Goal: Task Accomplishment & Management: Complete application form

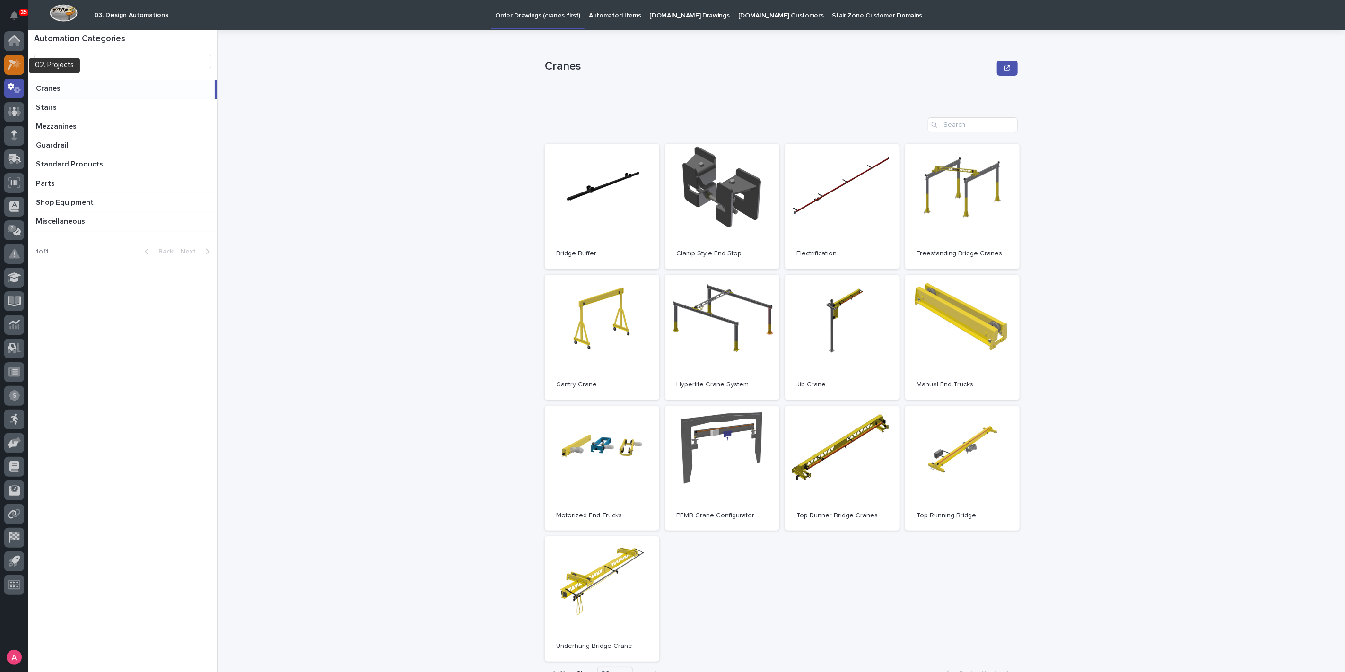
click at [19, 61] on icon at bounding box center [15, 64] width 14 height 11
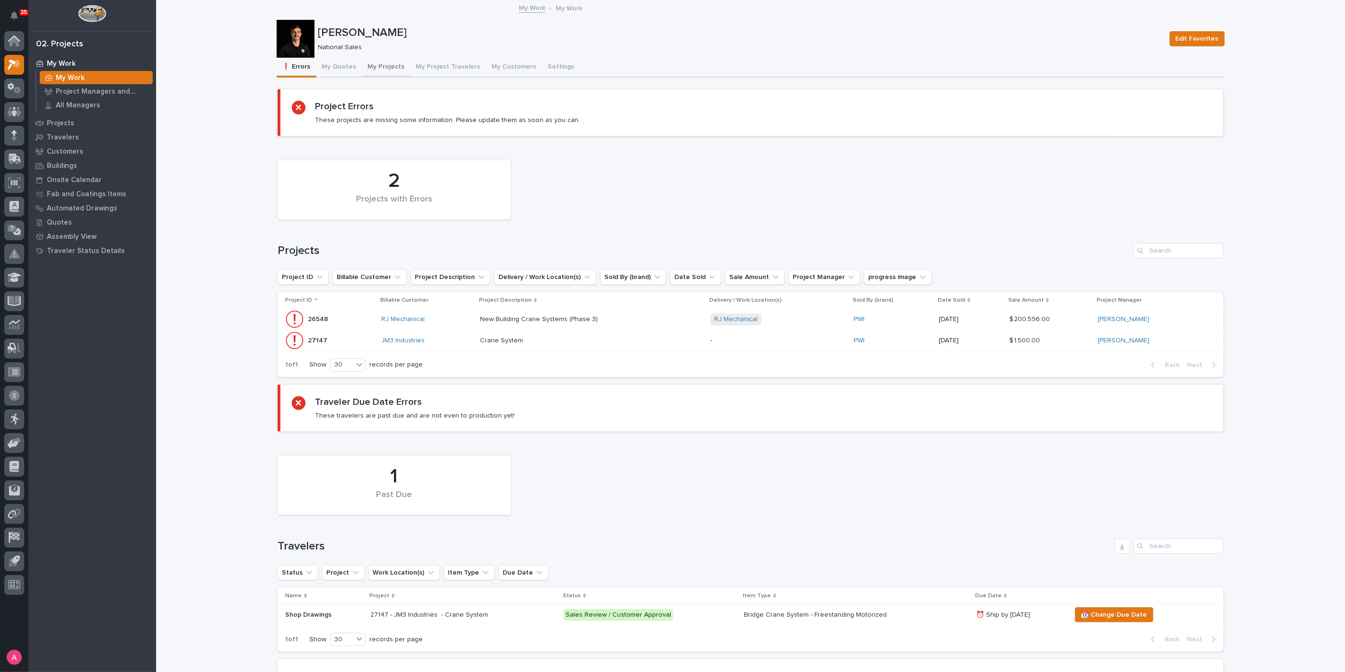
click at [376, 69] on button "My Projects" at bounding box center [386, 68] width 48 height 20
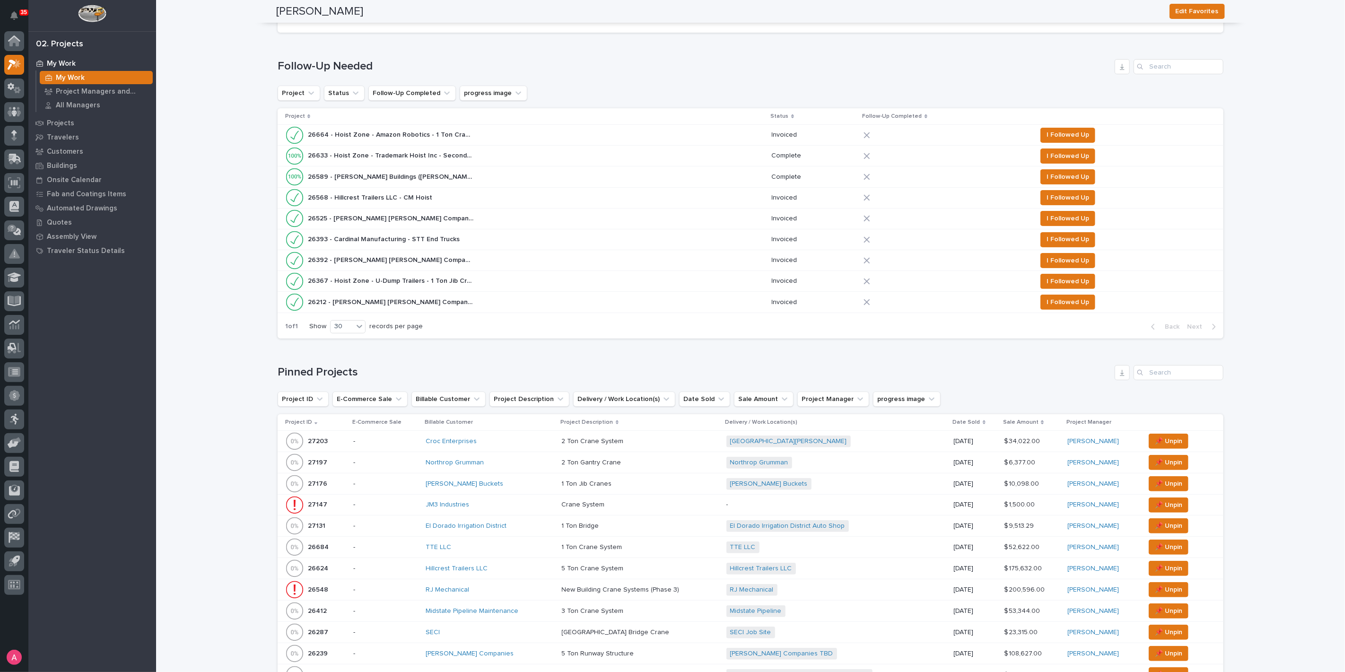
scroll to position [262, 0]
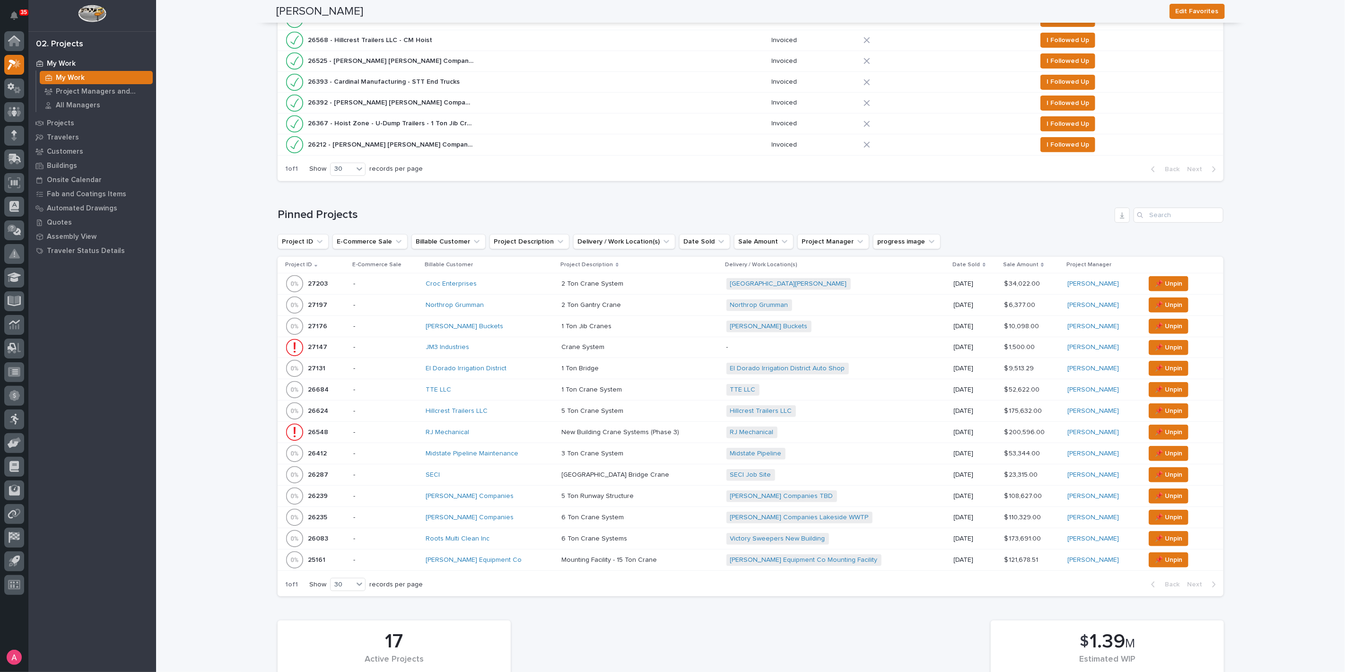
click at [532, 450] on div "Midstate Pipeline Maintenance" at bounding box center [490, 454] width 129 height 8
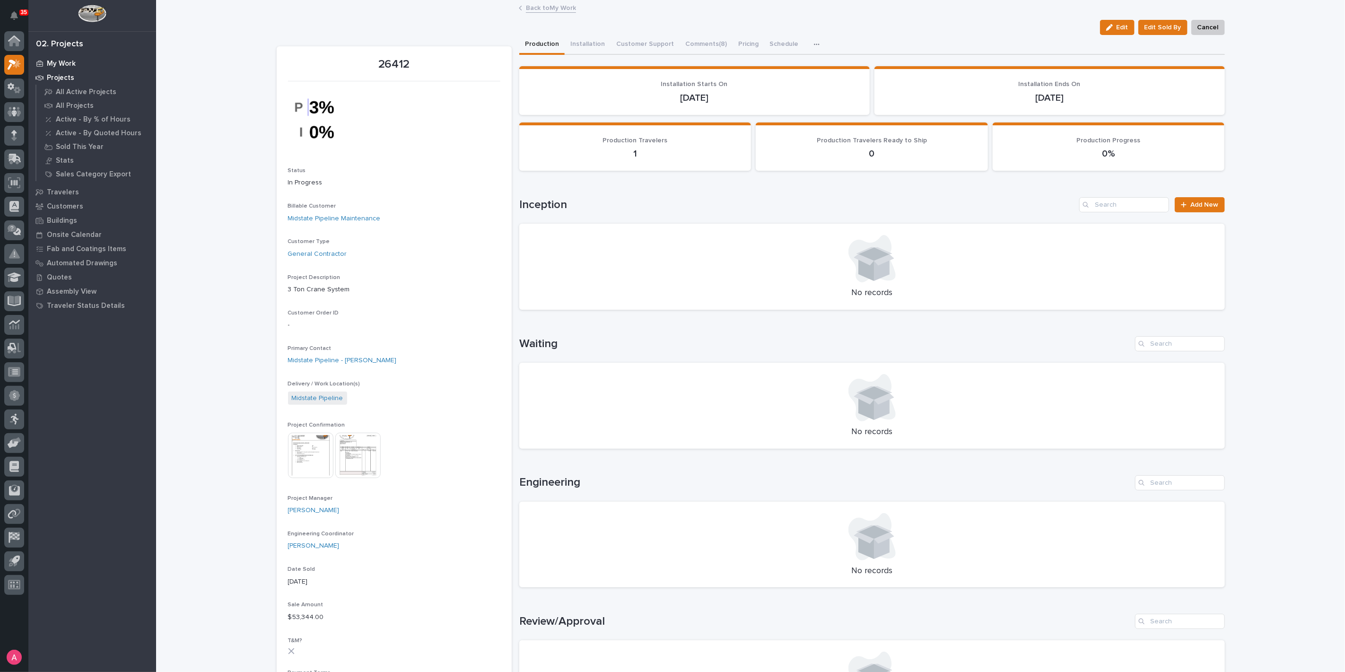
click at [58, 65] on p "My Work" at bounding box center [61, 64] width 29 height 9
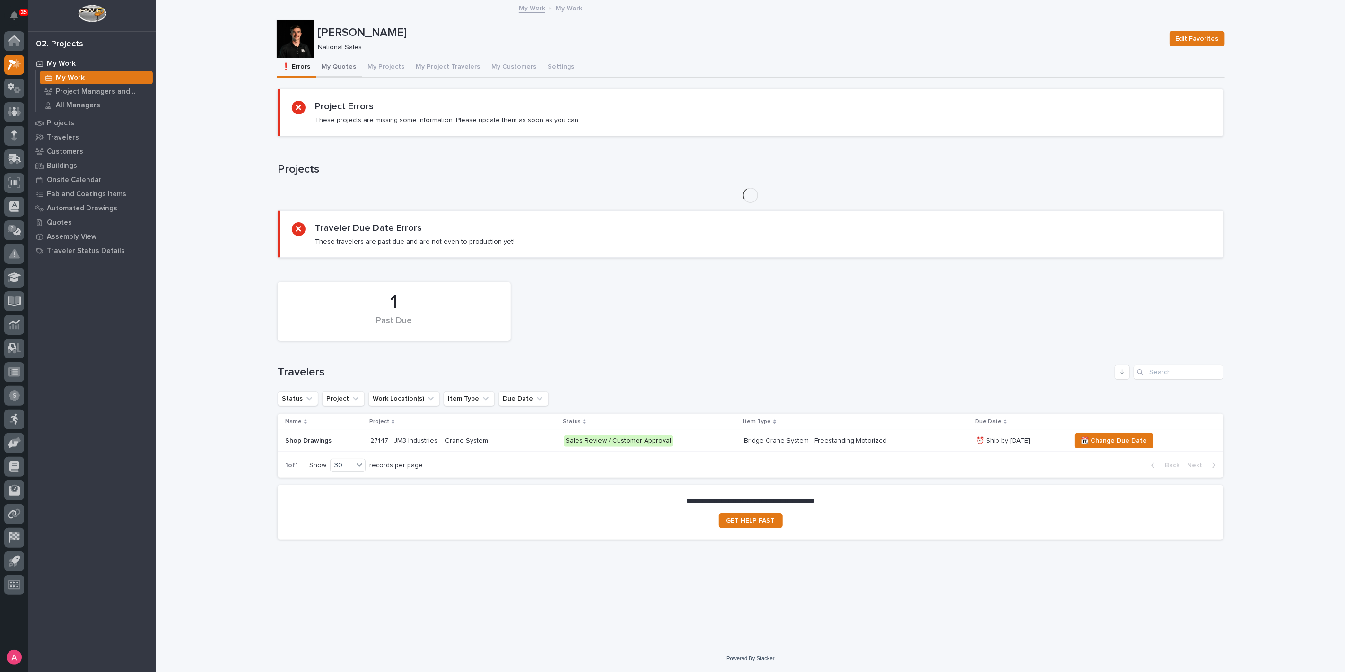
click at [328, 66] on button "My Quotes" at bounding box center [339, 68] width 46 height 20
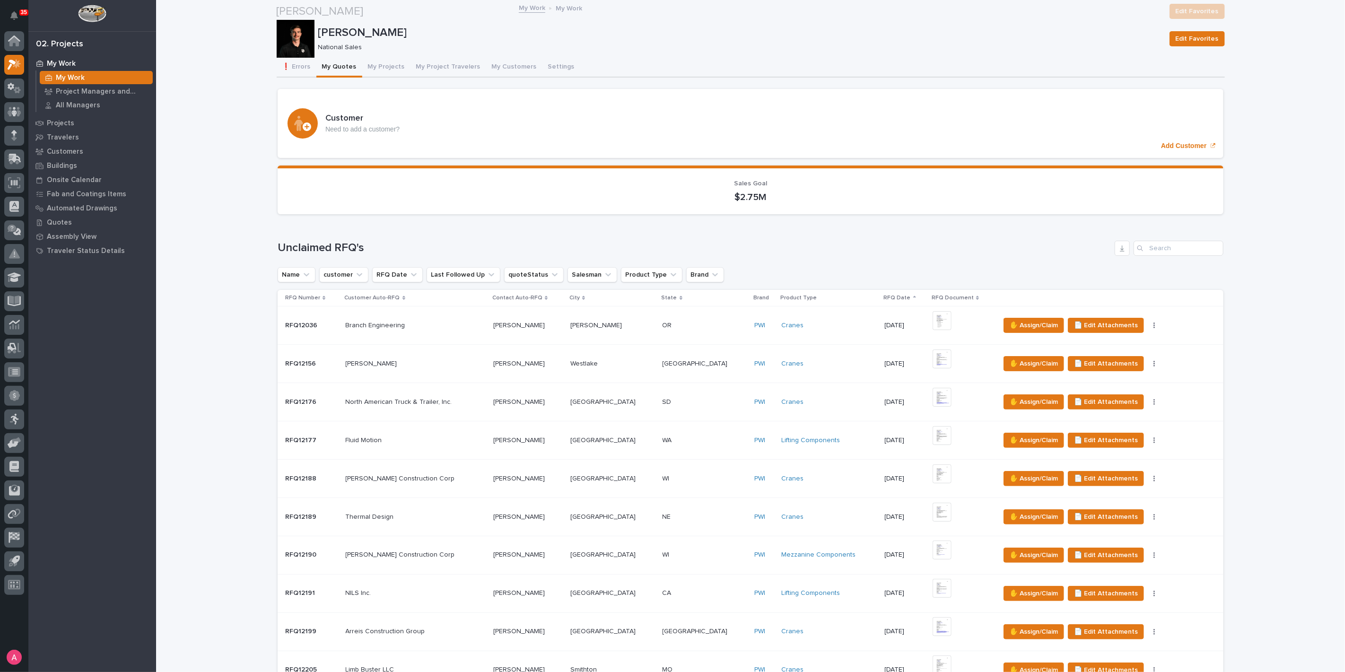
scroll to position [525, 0]
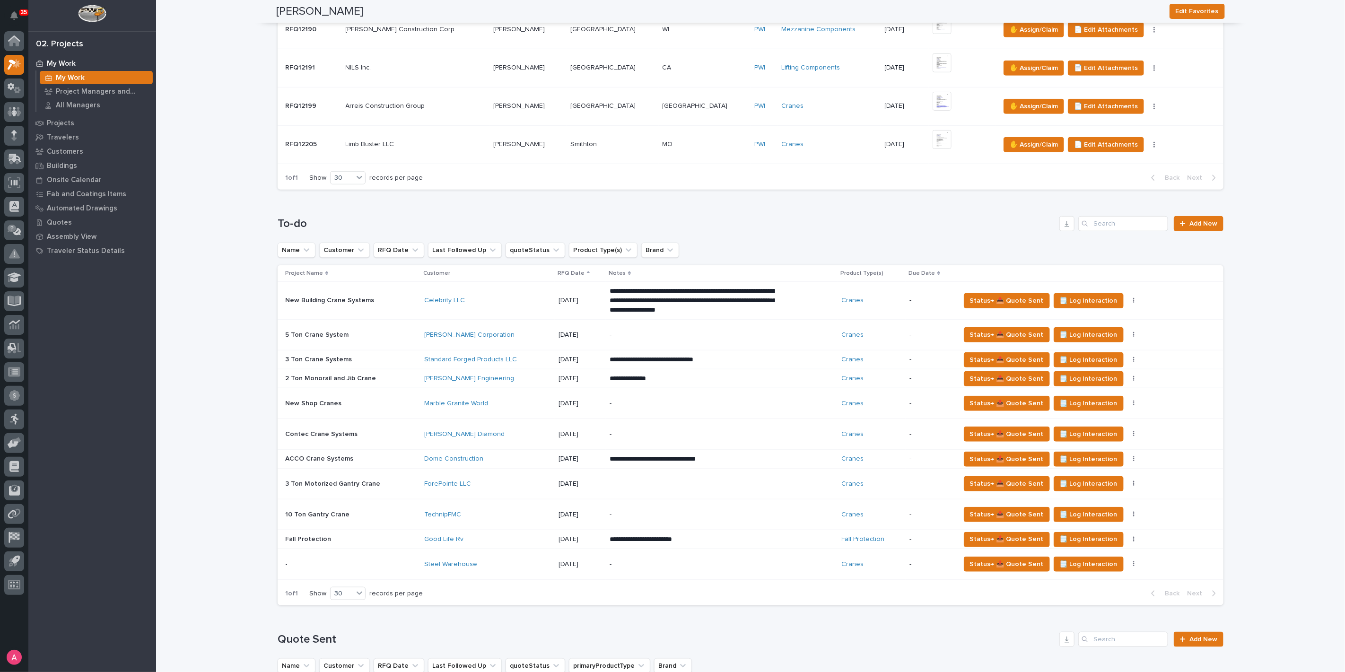
click at [507, 553] on td "Steel Warehouse" at bounding box center [487, 564] width 134 height 31
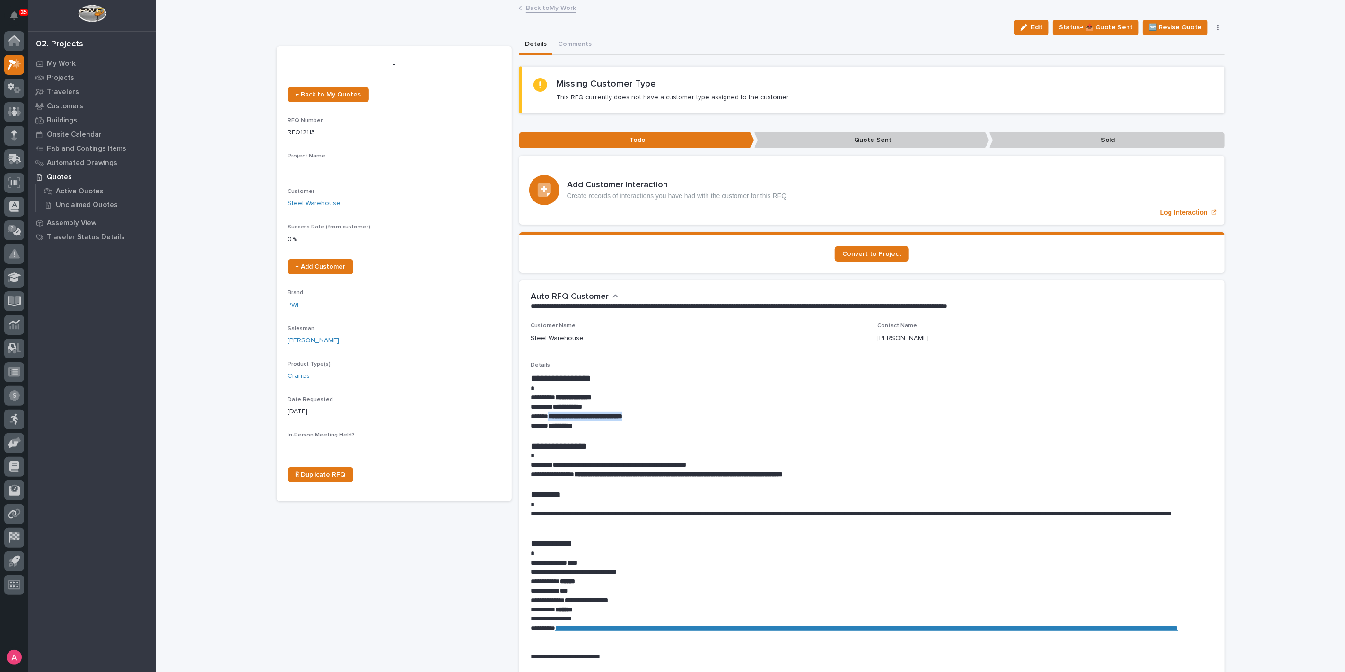
drag, startPoint x: 675, startPoint y: 414, endPoint x: 544, endPoint y: 417, distance: 130.5
click at [544, 417] on p "**********" at bounding box center [871, 416] width 683 height 9
copy strong "**********"
click at [541, 9] on link "Back to My Work" at bounding box center [551, 7] width 50 height 11
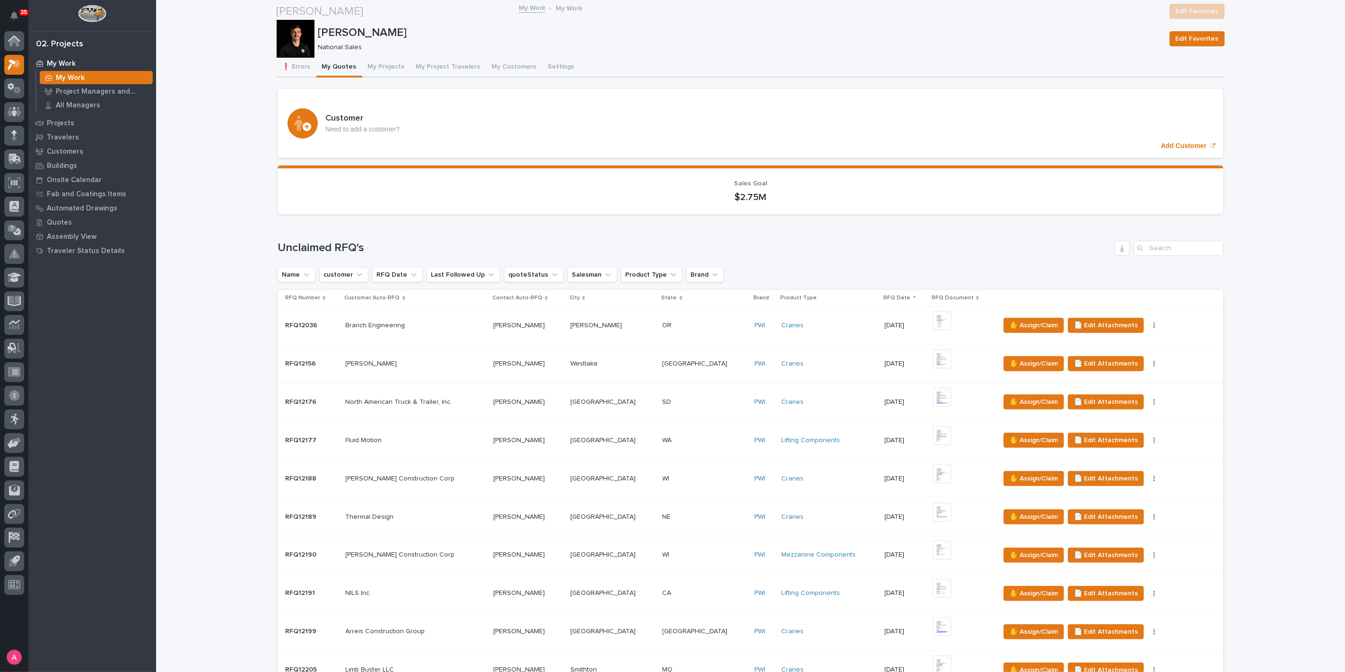
scroll to position [420, 0]
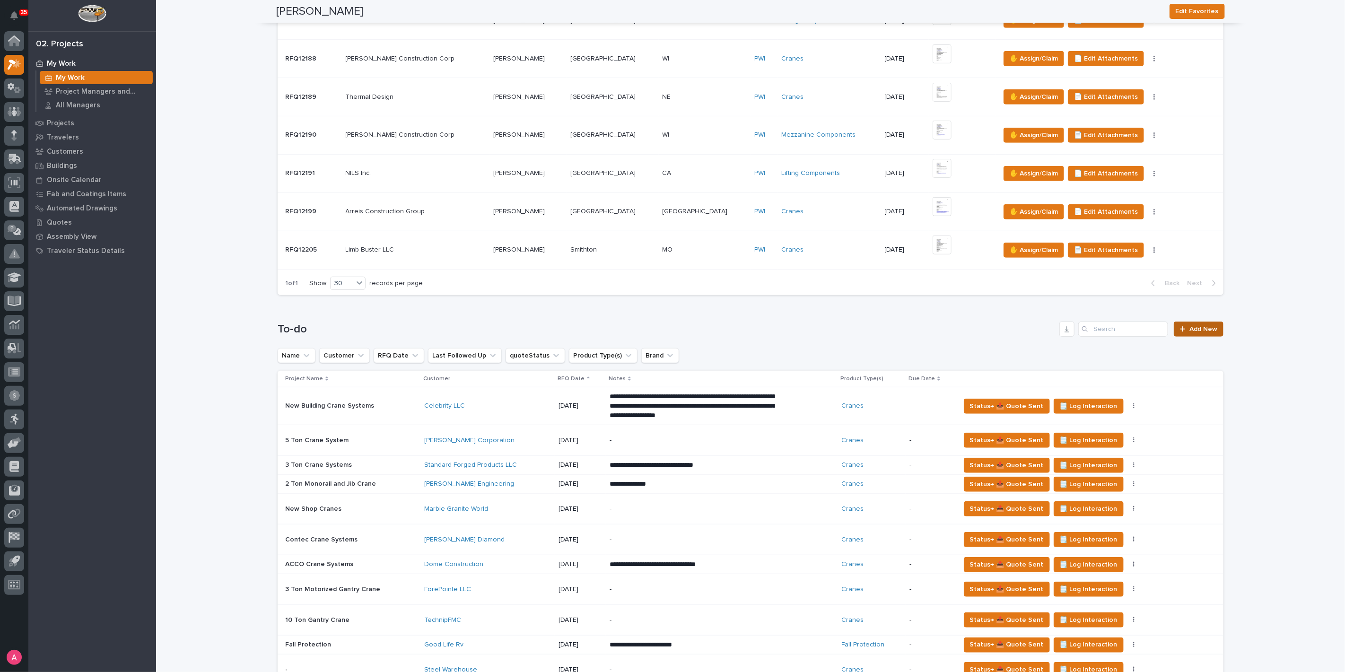
click at [1179, 323] on link "Add New" at bounding box center [1198, 328] width 50 height 15
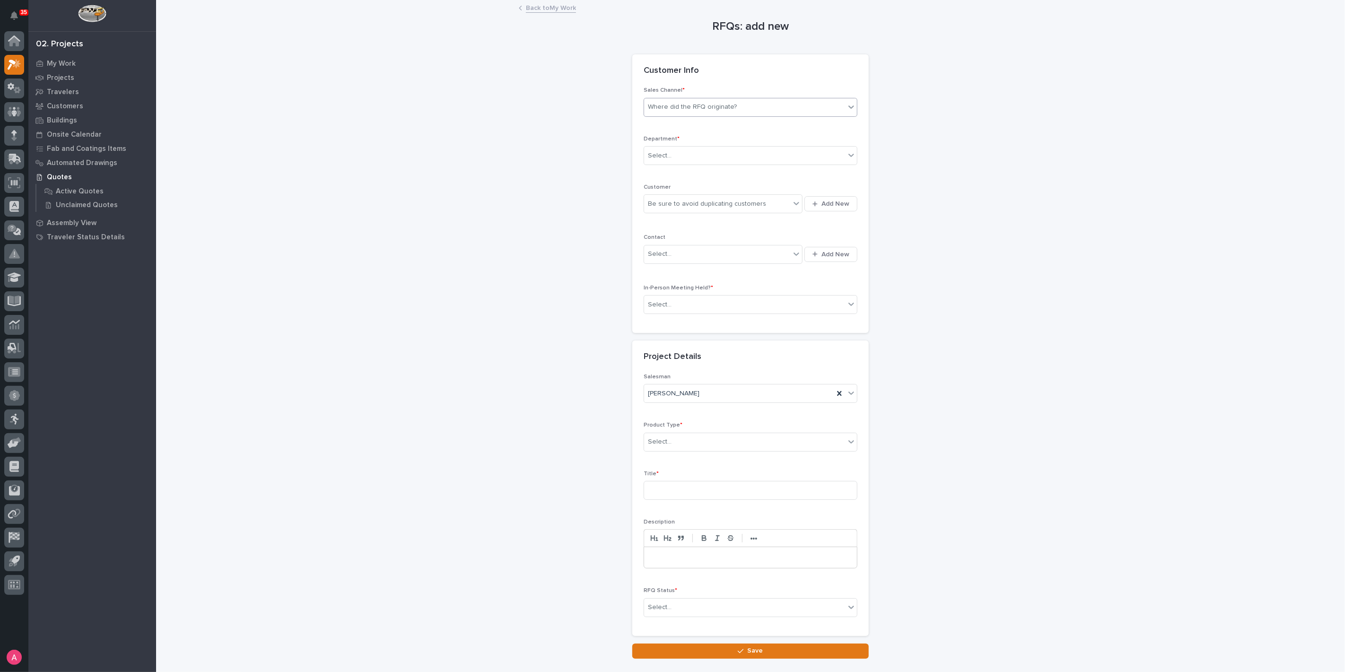
click at [689, 100] on div "Where did the RFQ originate?" at bounding box center [744, 107] width 201 height 16
click at [693, 138] on div "PWI" at bounding box center [746, 141] width 213 height 17
click at [695, 156] on div "Select..." at bounding box center [744, 156] width 201 height 16
click at [697, 172] on div "National Sales" at bounding box center [746, 173] width 213 height 17
click at [708, 199] on div "Be sure to avoid duplicating customers" at bounding box center [707, 204] width 118 height 10
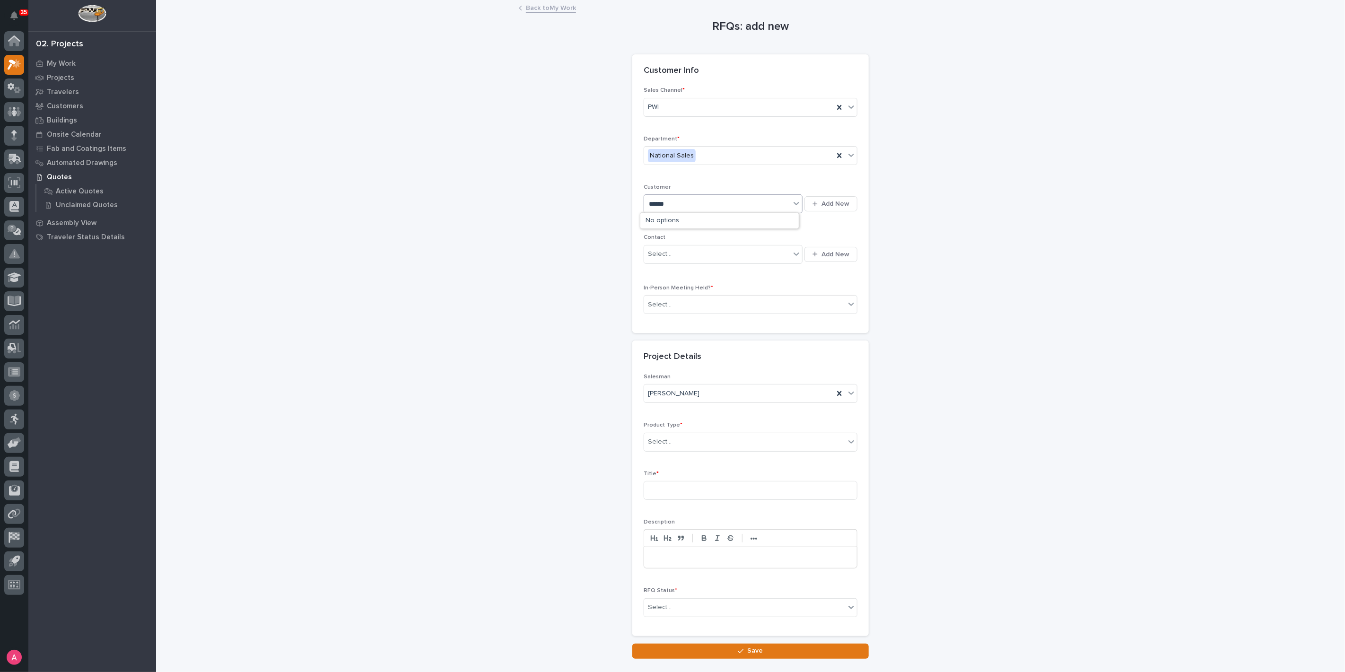
type input "*******"
type input "******"
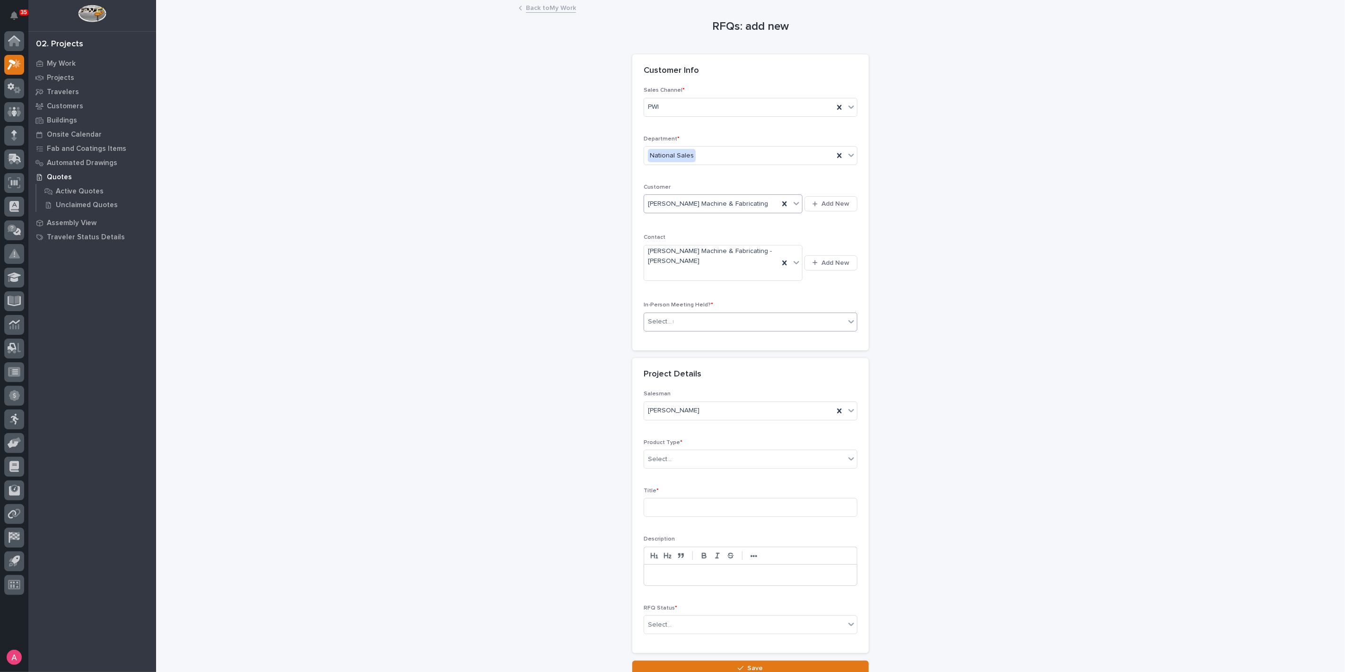
type input "**"
type input "***"
type input "1 Ton Crane Systems"
type input "*"
click at [708, 660] on button "Save" at bounding box center [750, 667] width 236 height 15
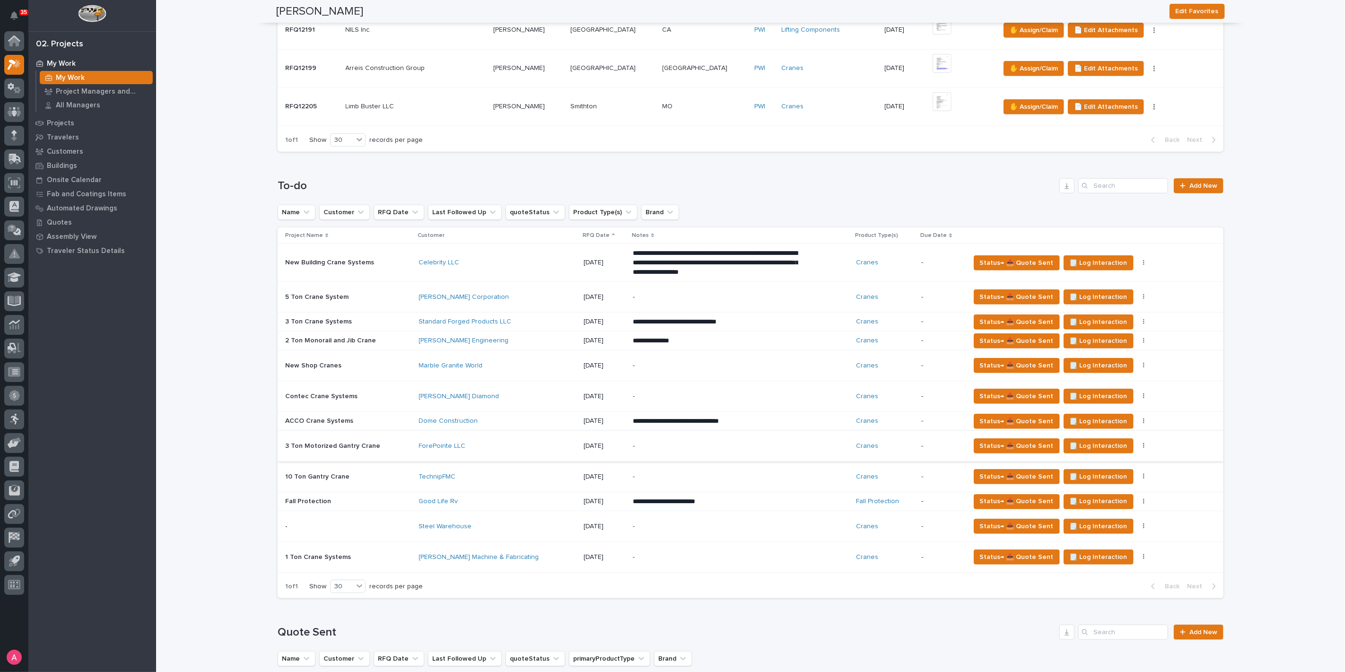
scroll to position [578, 0]
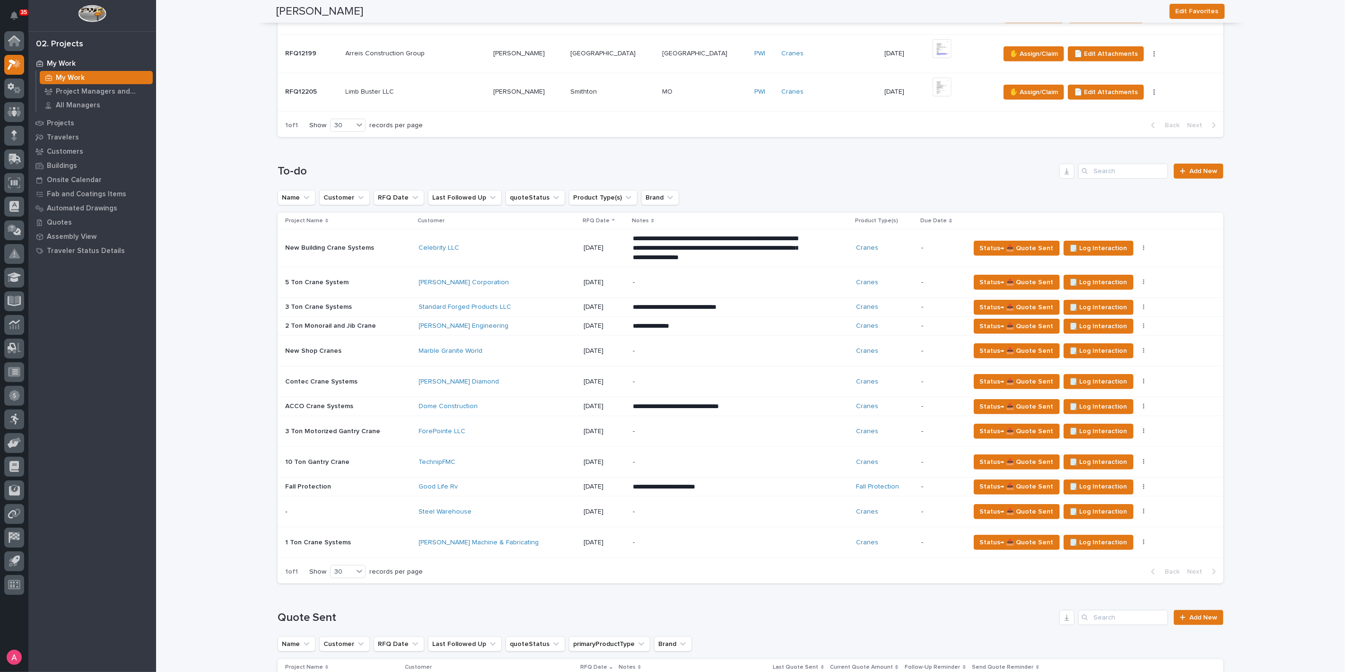
click at [502, 430] on div "ForePointe LLC" at bounding box center [497, 431] width 157 height 8
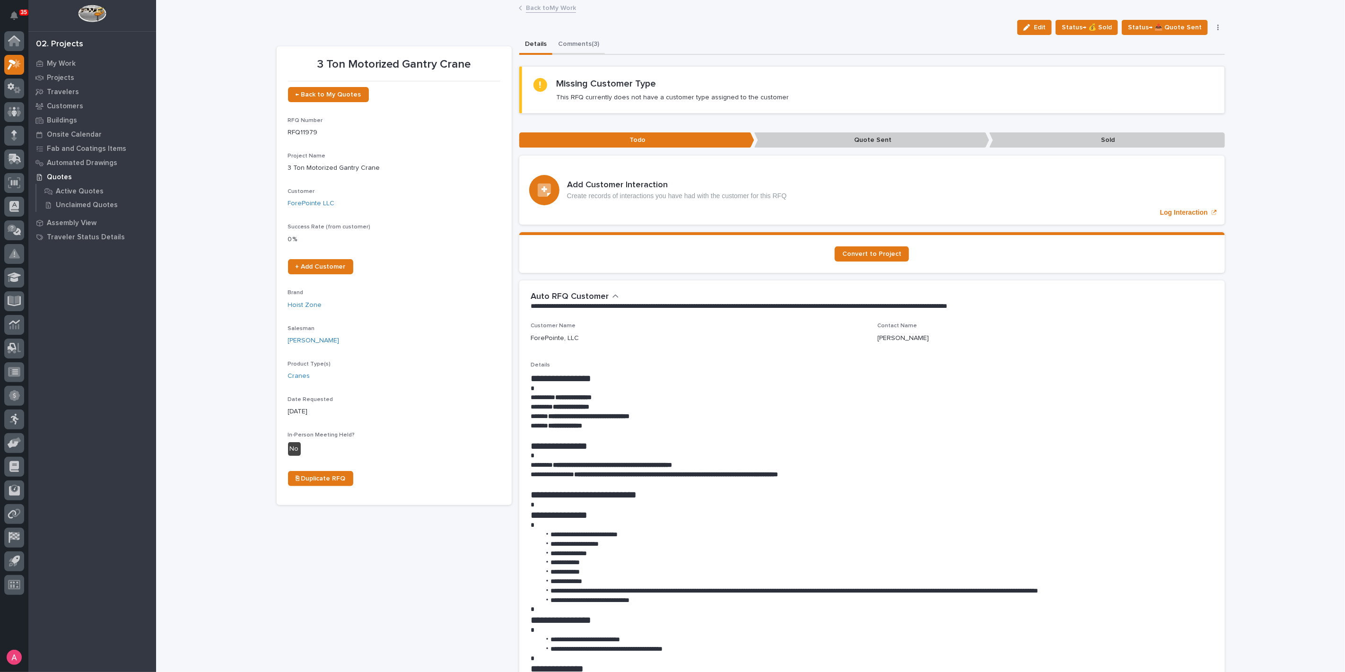
click at [589, 40] on button "Comments (3)" at bounding box center [578, 45] width 52 height 20
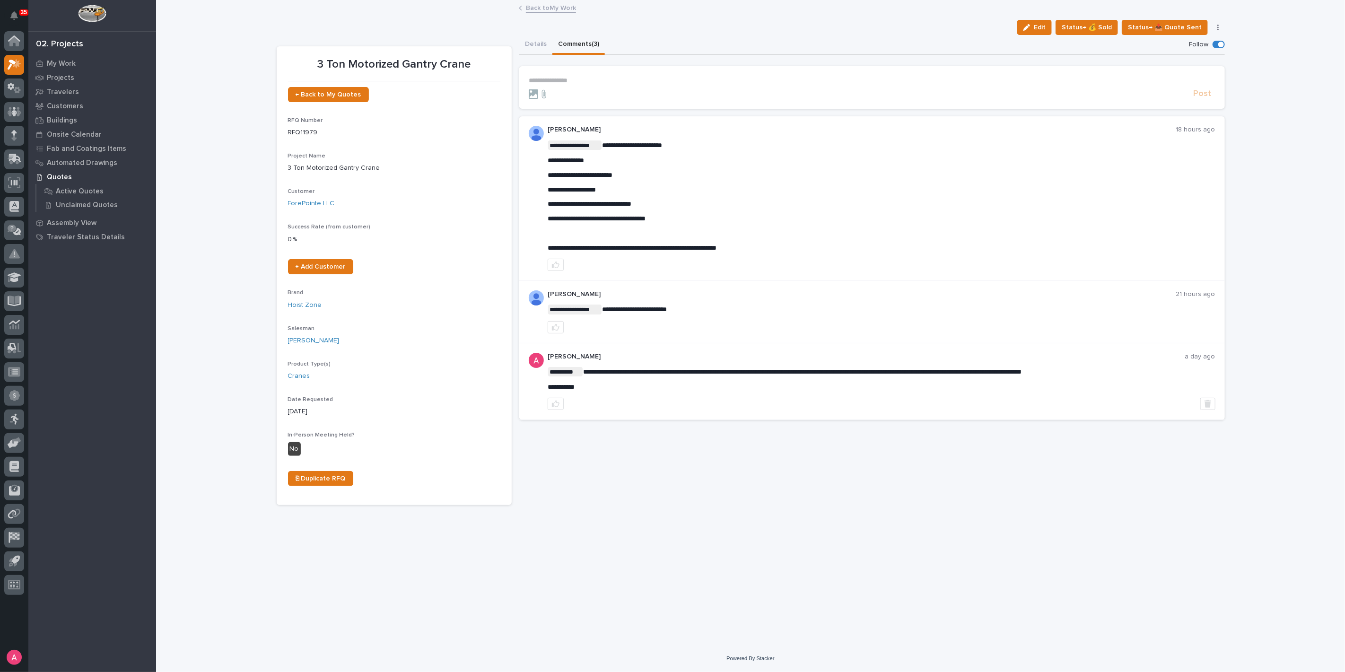
click at [554, 11] on link "Back to My Work" at bounding box center [551, 7] width 50 height 11
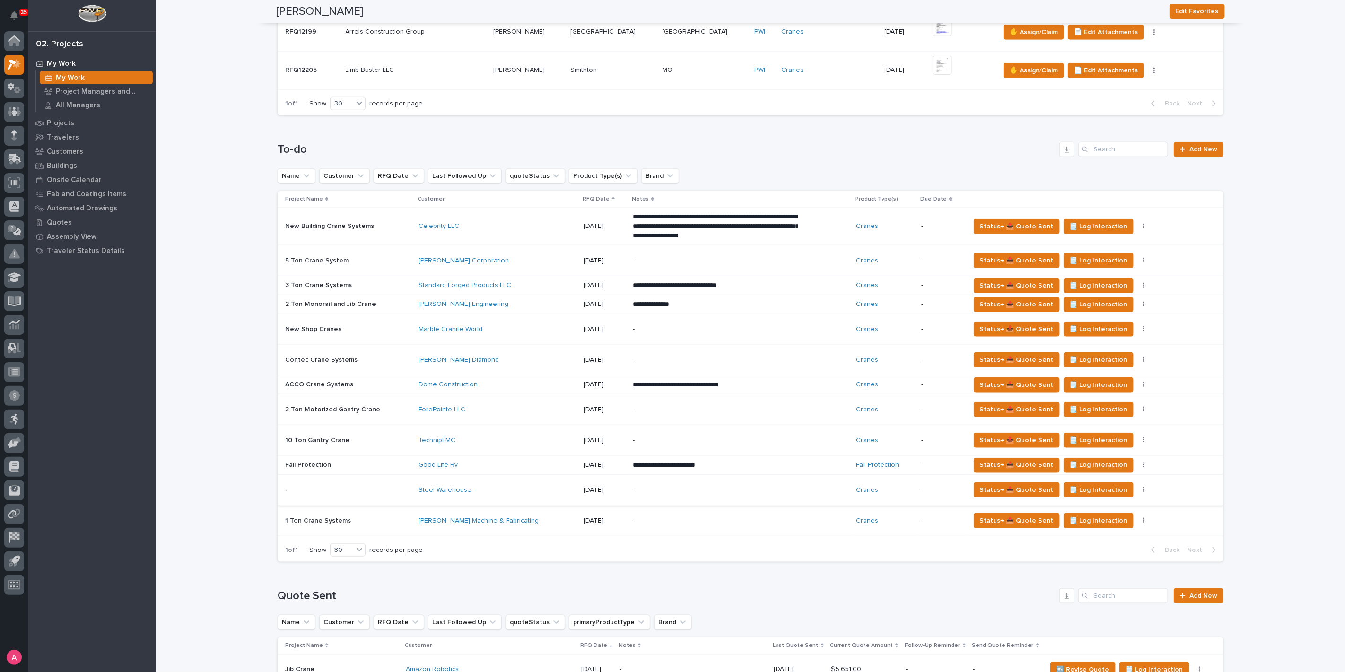
scroll to position [578, 0]
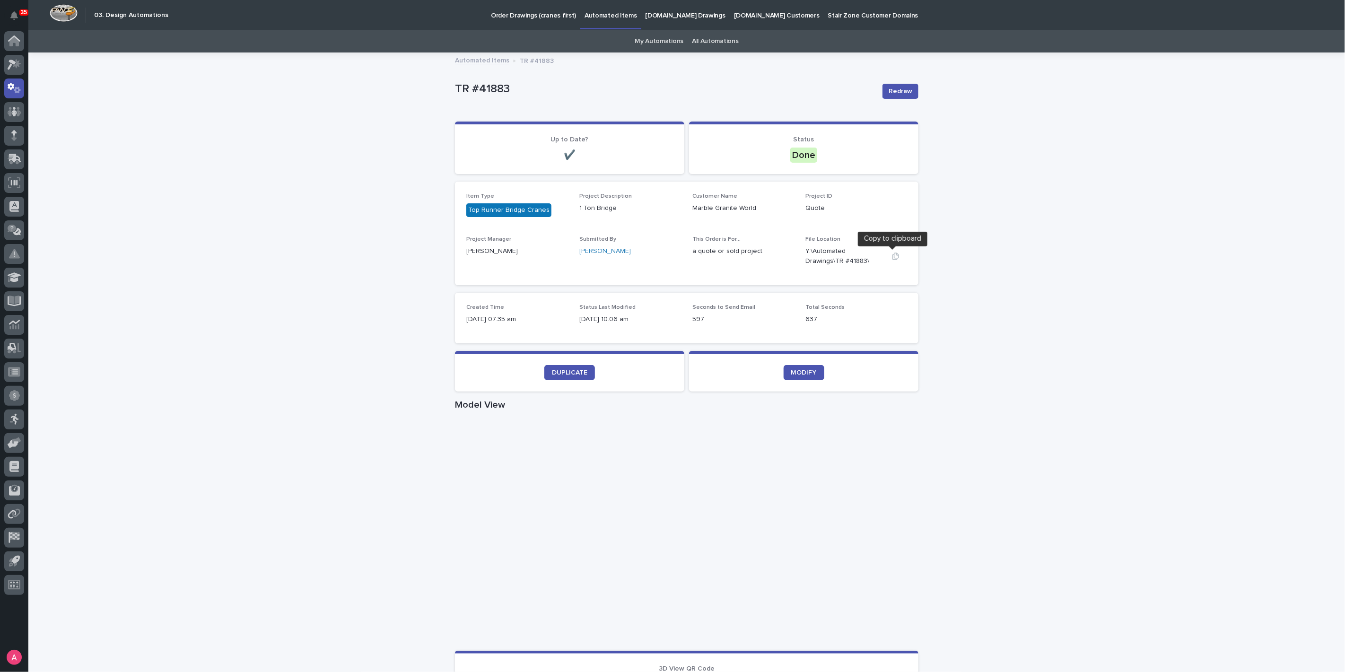
click at [892, 258] on icon "button" at bounding box center [896, 256] width 8 height 8
